Goal: Task Accomplishment & Management: Use online tool/utility

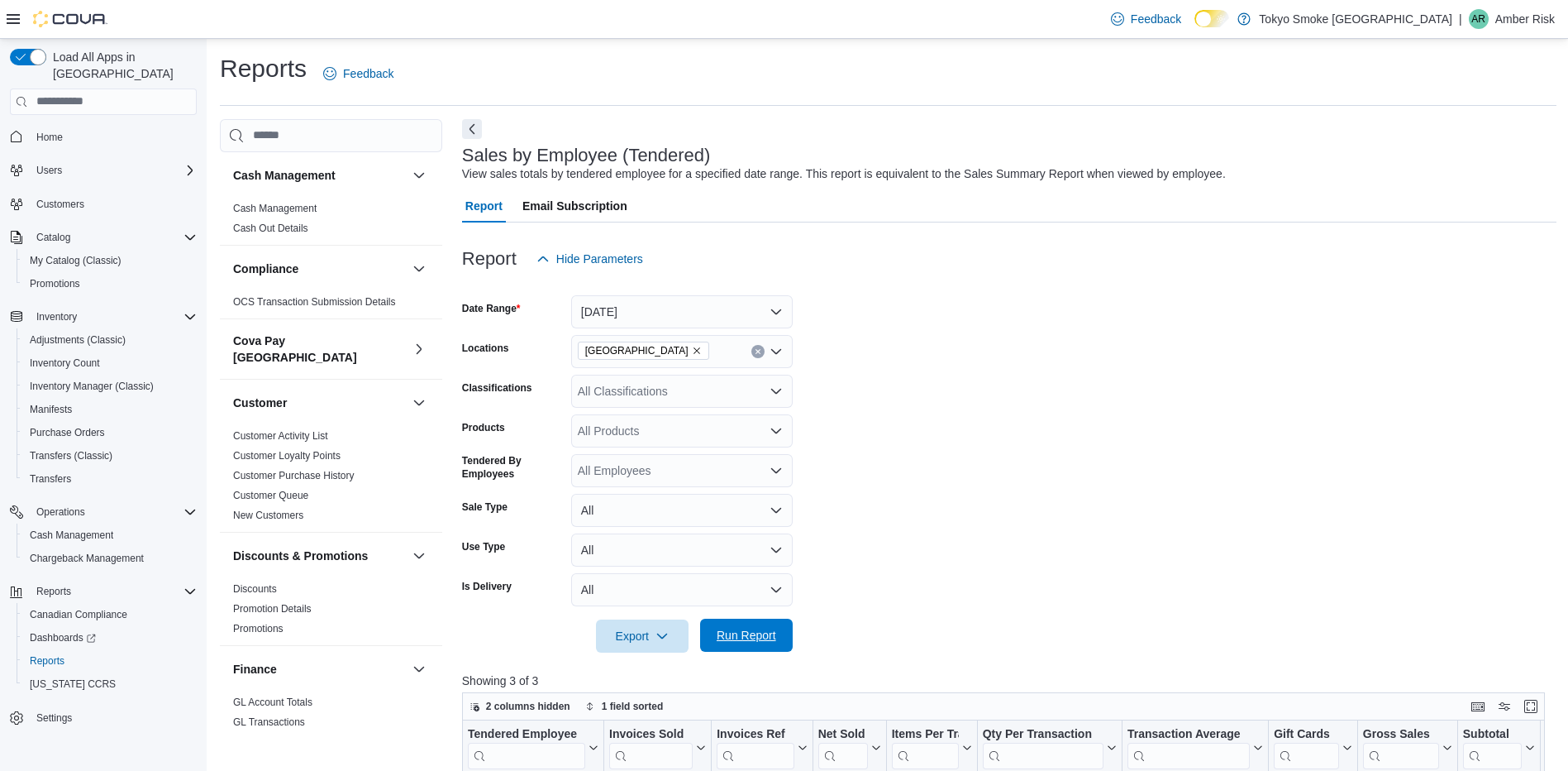
scroll to position [83, 0]
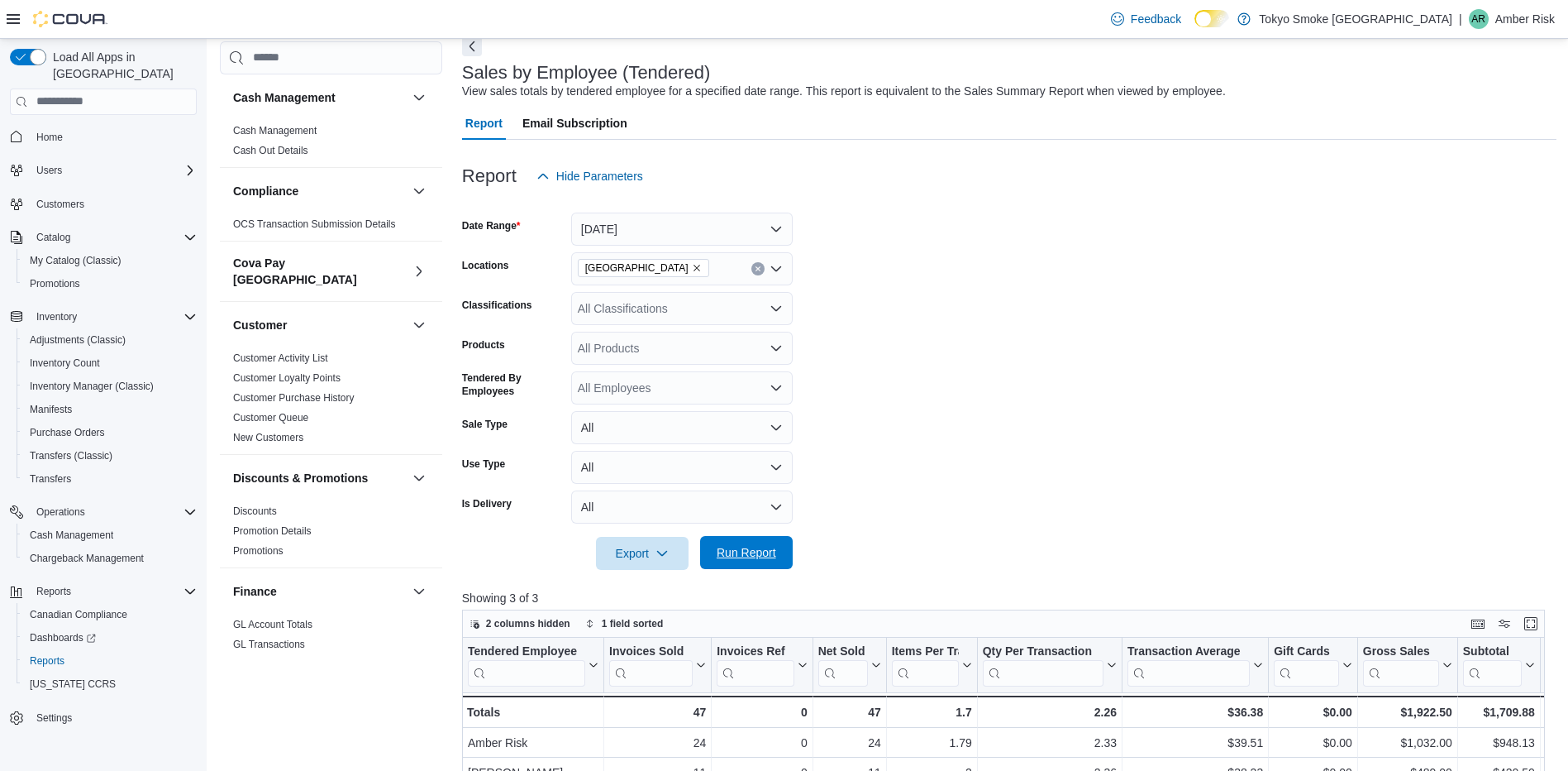
click at [735, 558] on span "Run Report" at bounding box center [746, 553] width 59 height 17
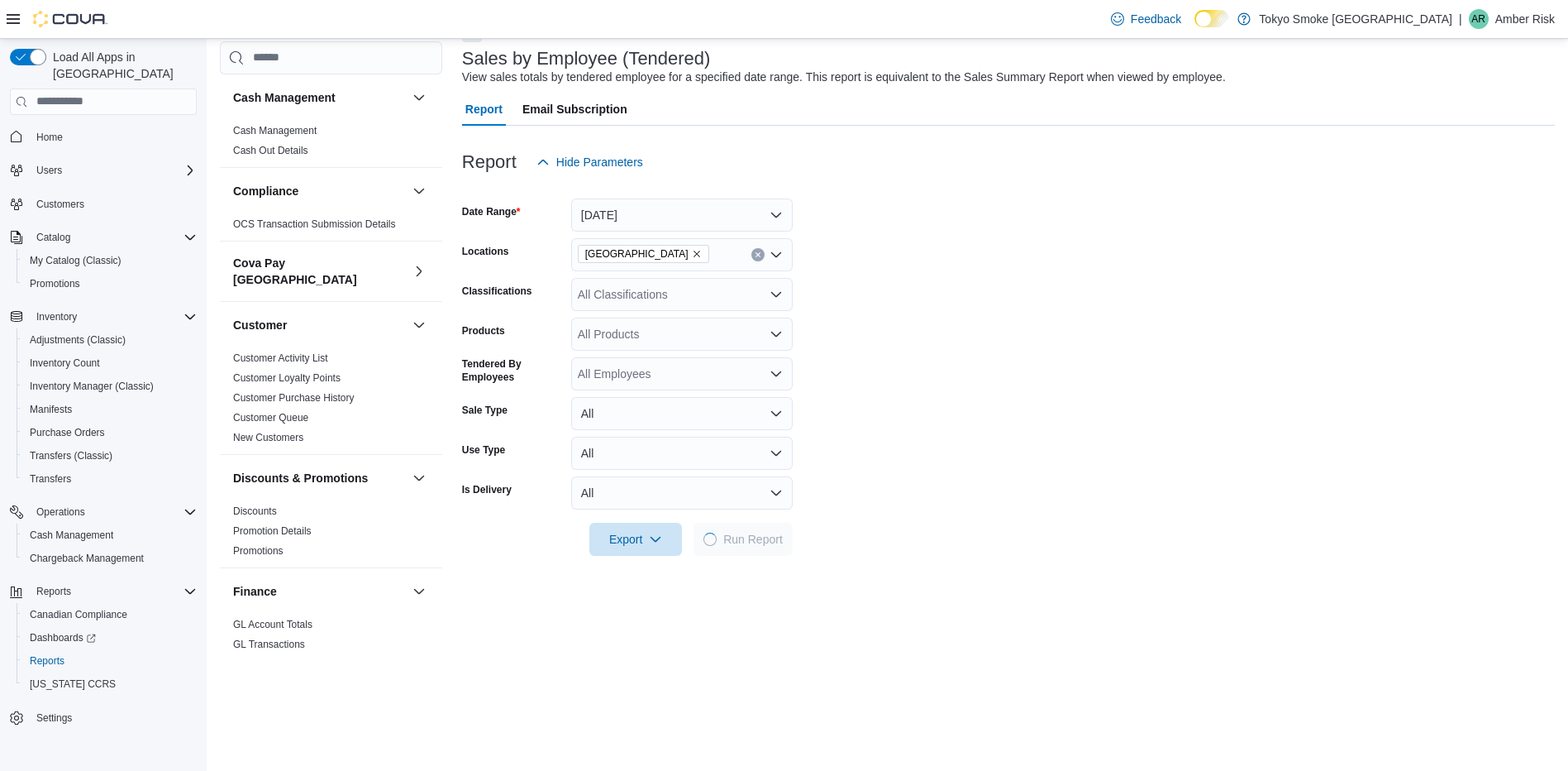
scroll to position [248, 0]
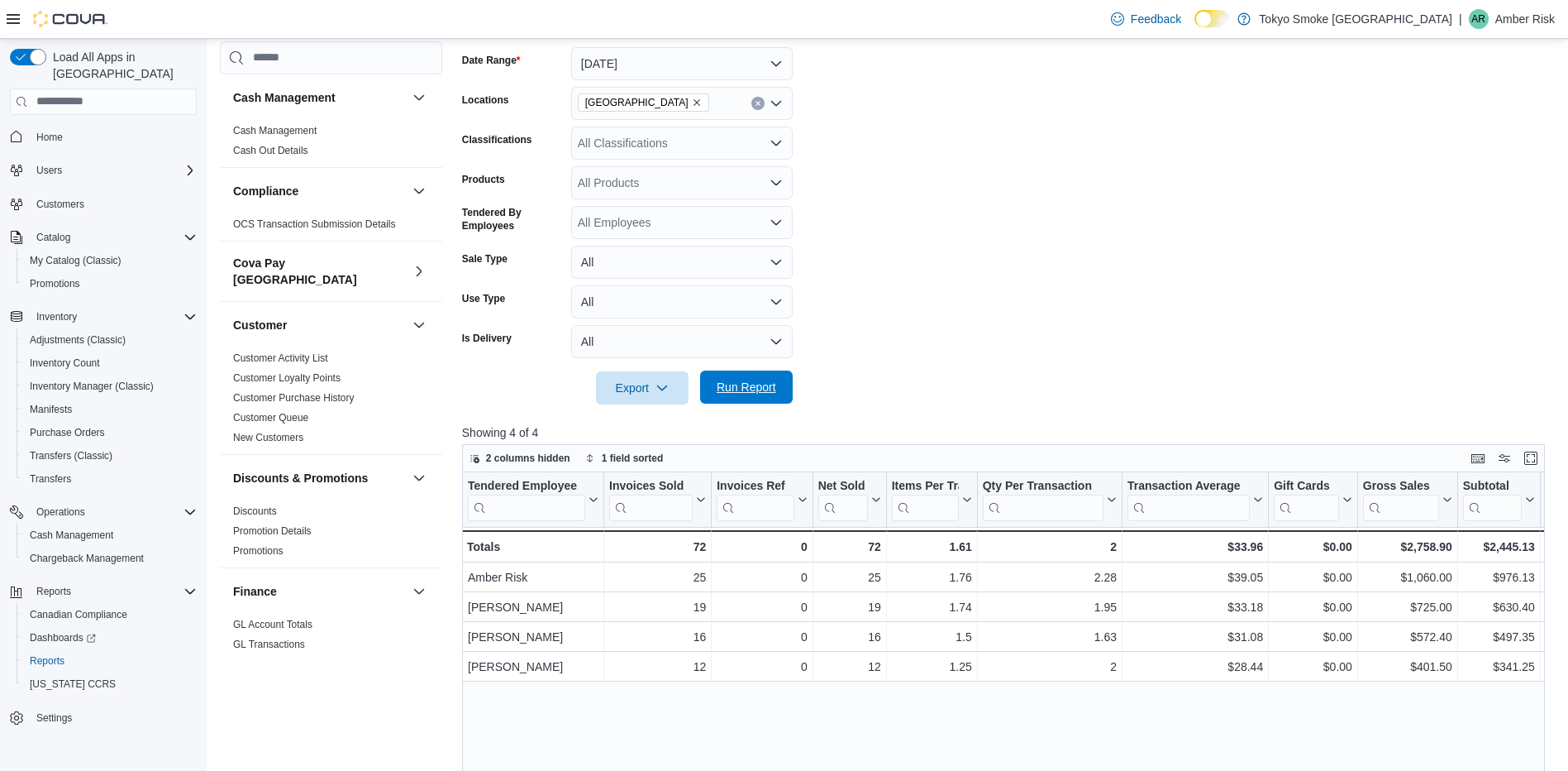
click at [763, 387] on span "Run Report" at bounding box center [746, 387] width 59 height 17
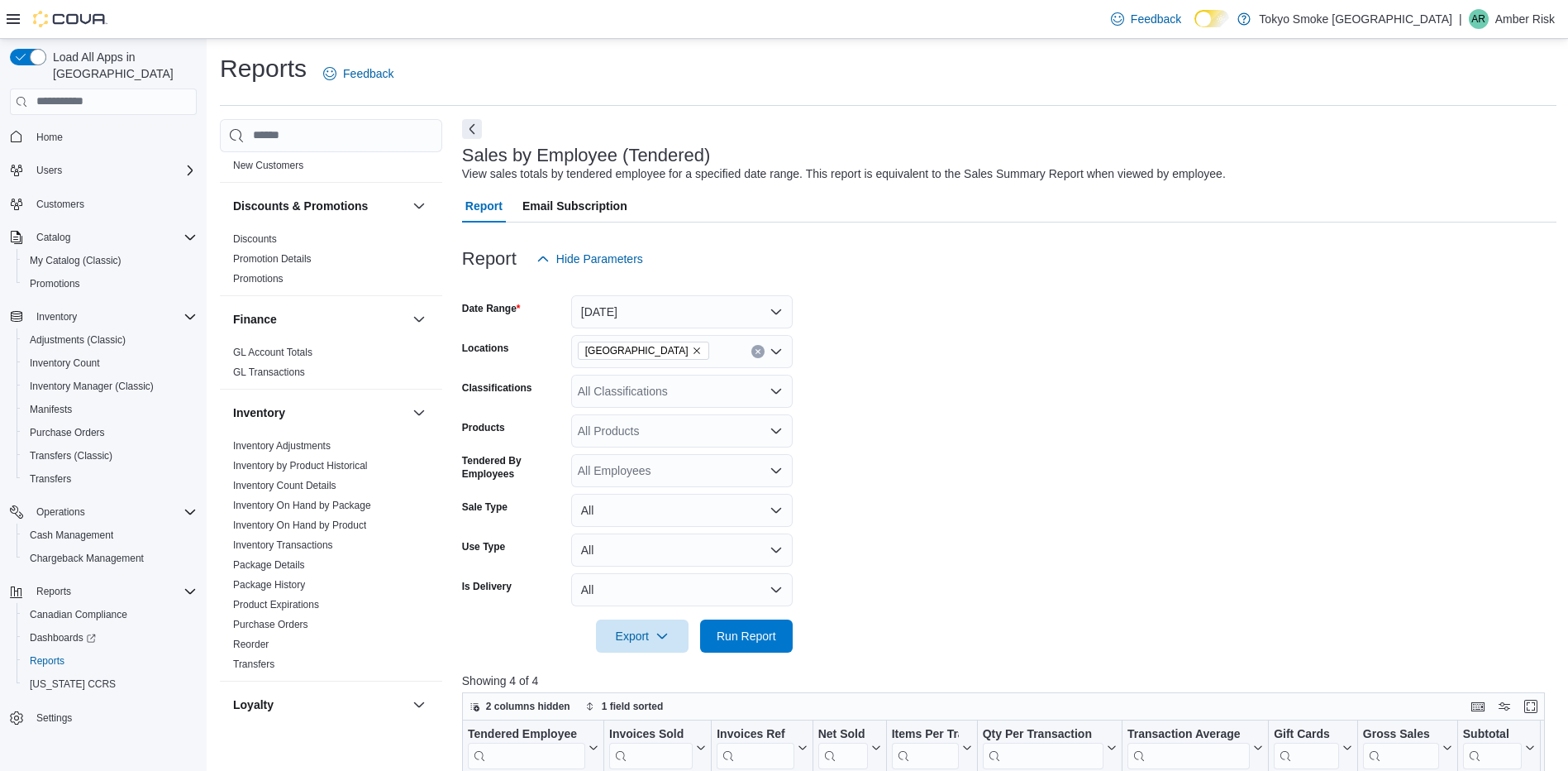
scroll to position [166, 0]
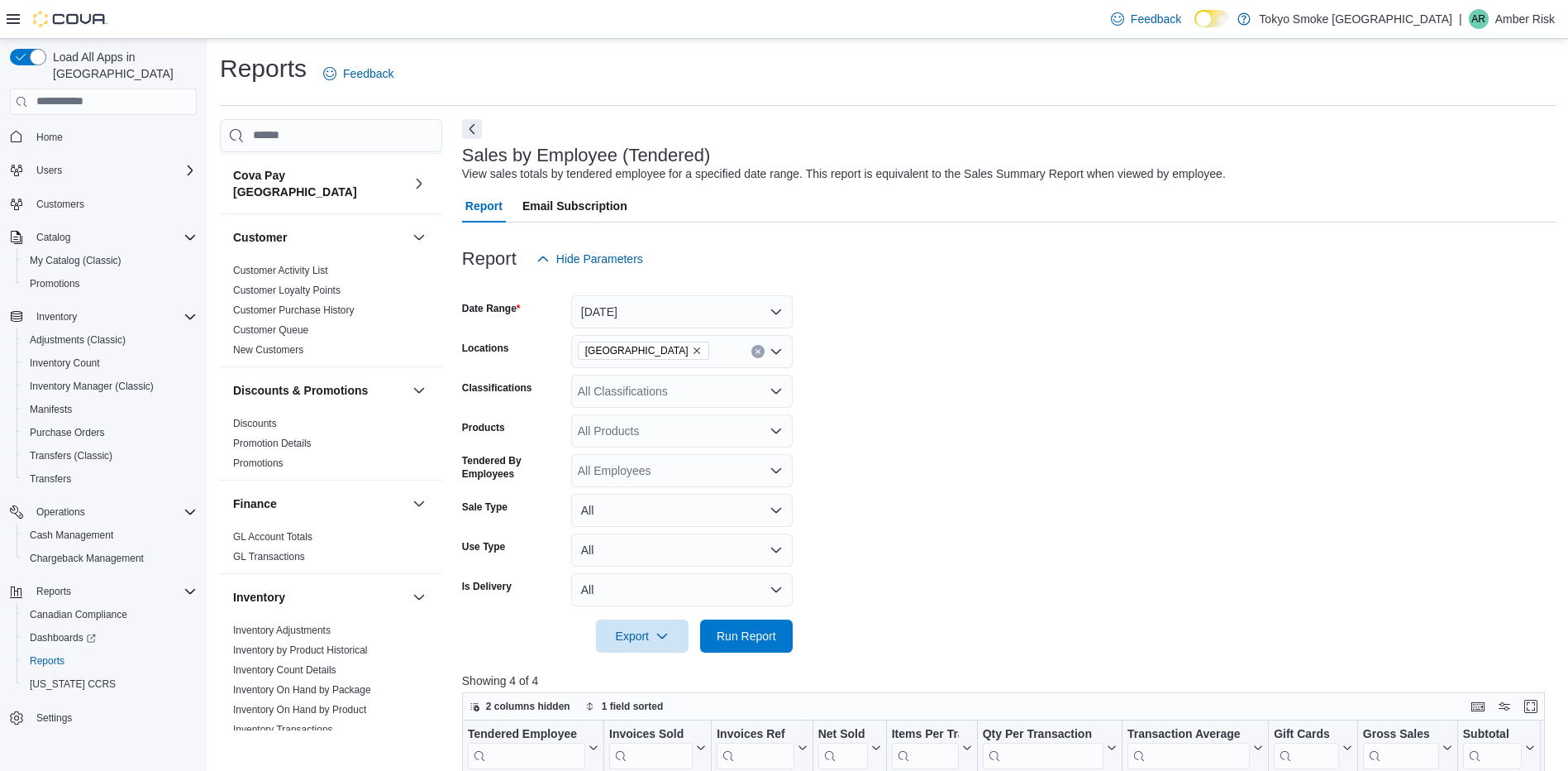
click at [1535, 22] on p "Amber Risk" at bounding box center [1524, 19] width 59 height 20
click at [1439, 166] on span "Sign Out" at bounding box center [1448, 162] width 44 height 17
